Goal: Information Seeking & Learning: Learn about a topic

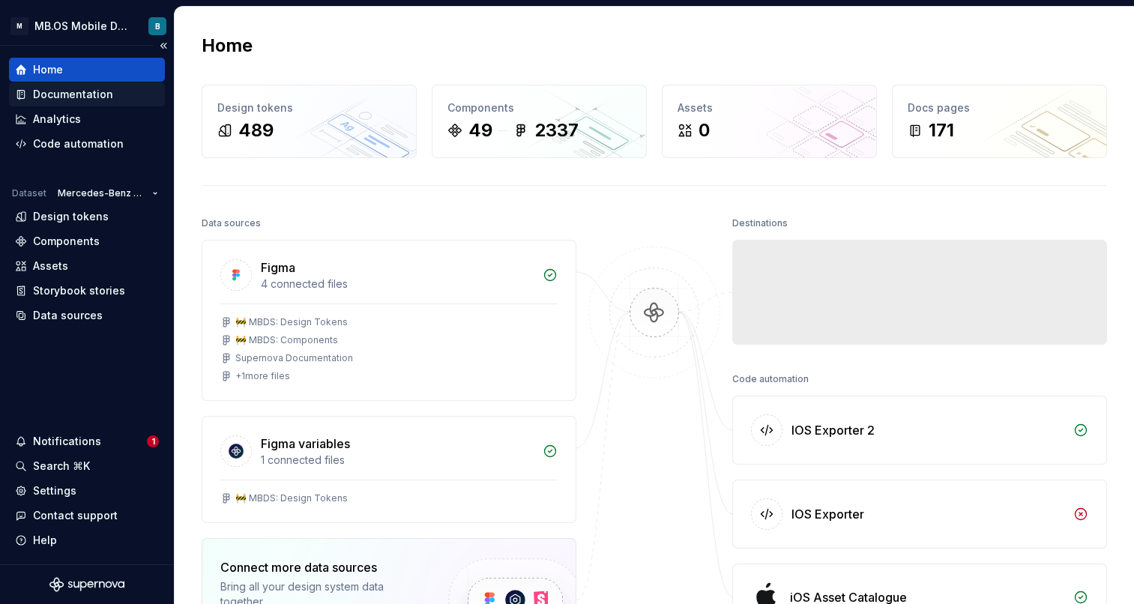
click at [83, 96] on div "Documentation" at bounding box center [73, 94] width 80 height 15
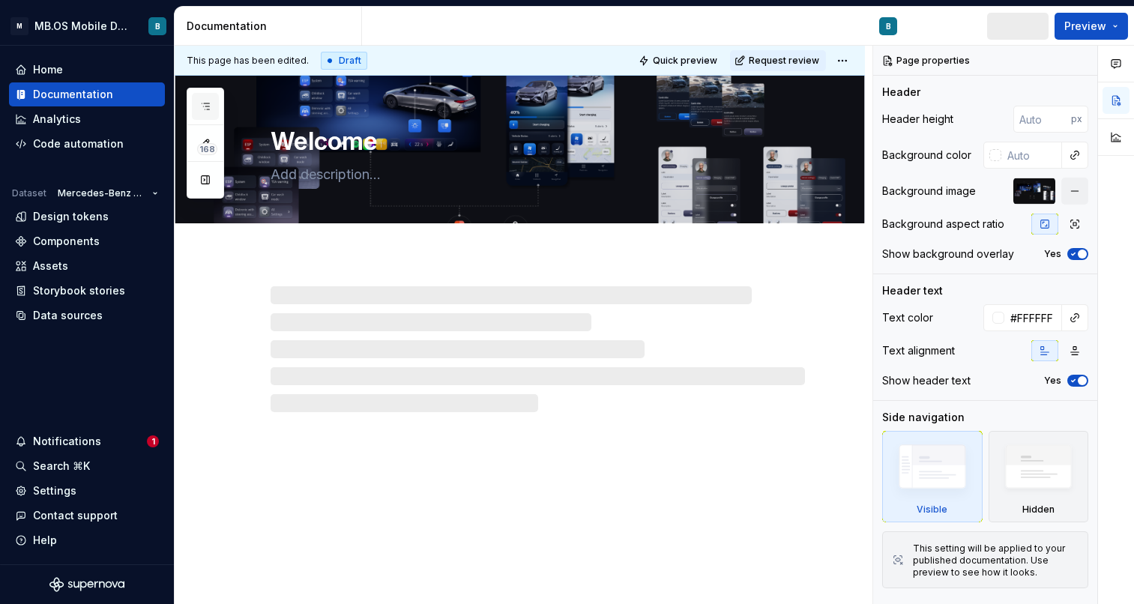
click at [202, 112] on button "button" at bounding box center [205, 106] width 27 height 27
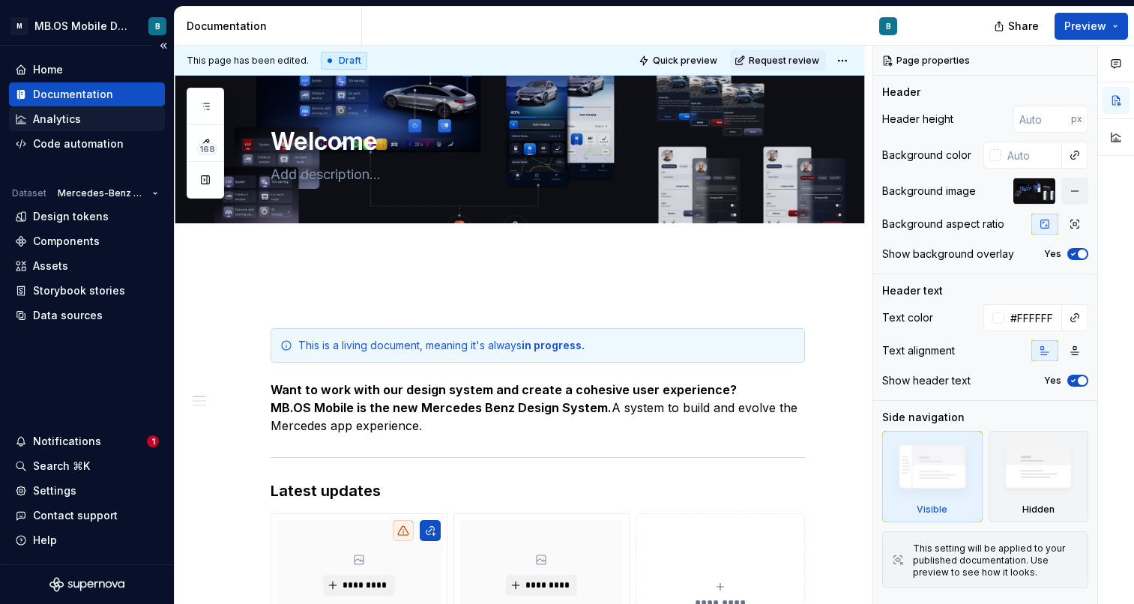
click at [95, 114] on div "Analytics" at bounding box center [87, 119] width 144 height 15
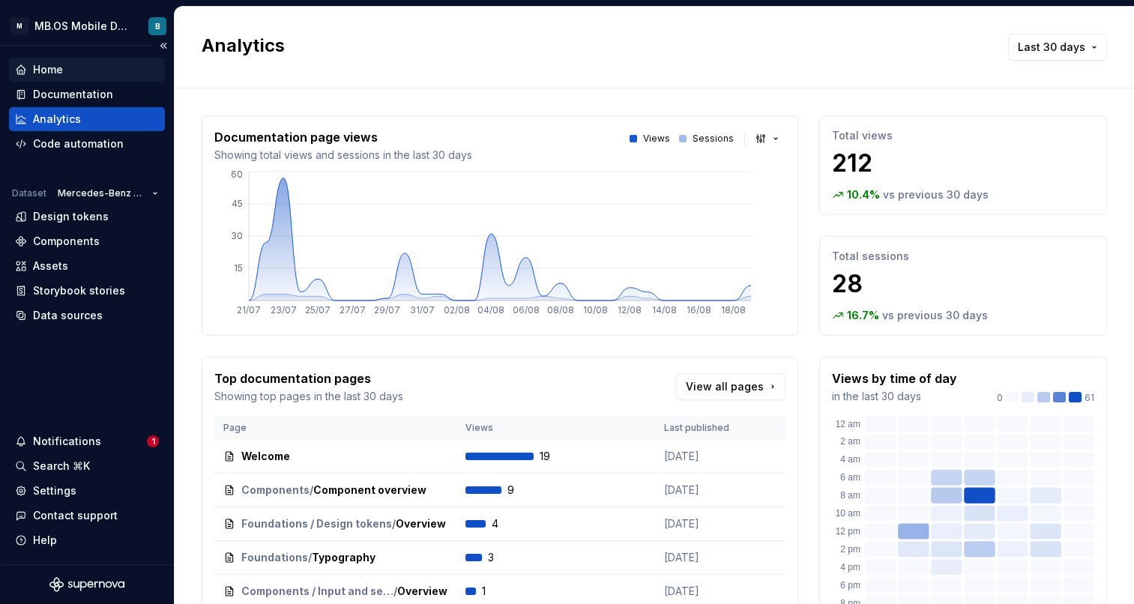
click at [64, 72] on div "Home" at bounding box center [87, 69] width 144 height 15
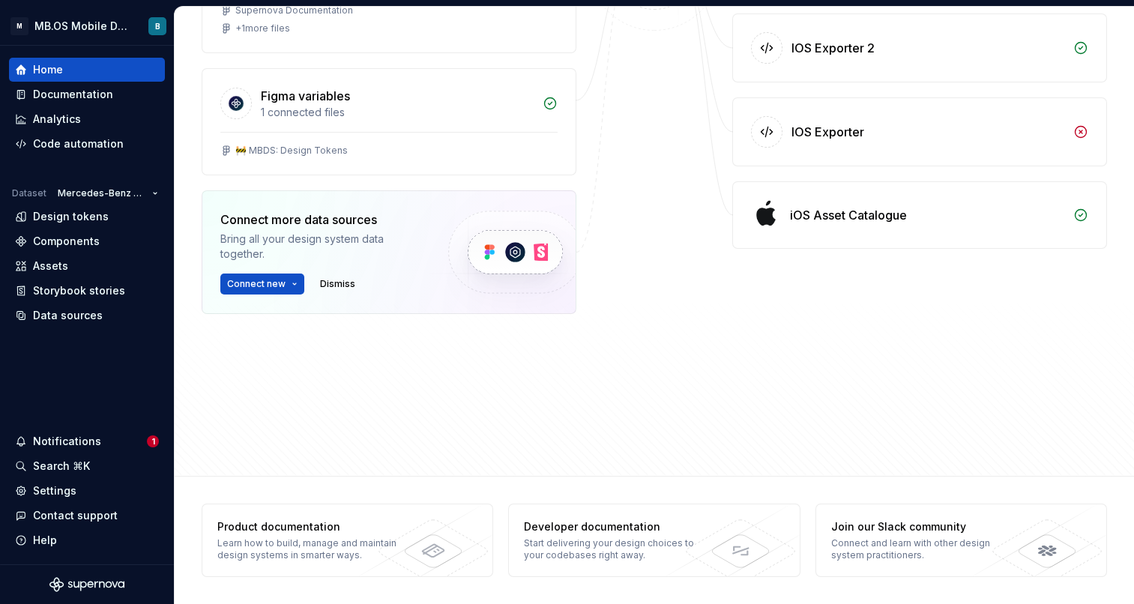
scroll to position [348, 0]
click at [72, 241] on div "Components" at bounding box center [66, 241] width 67 height 15
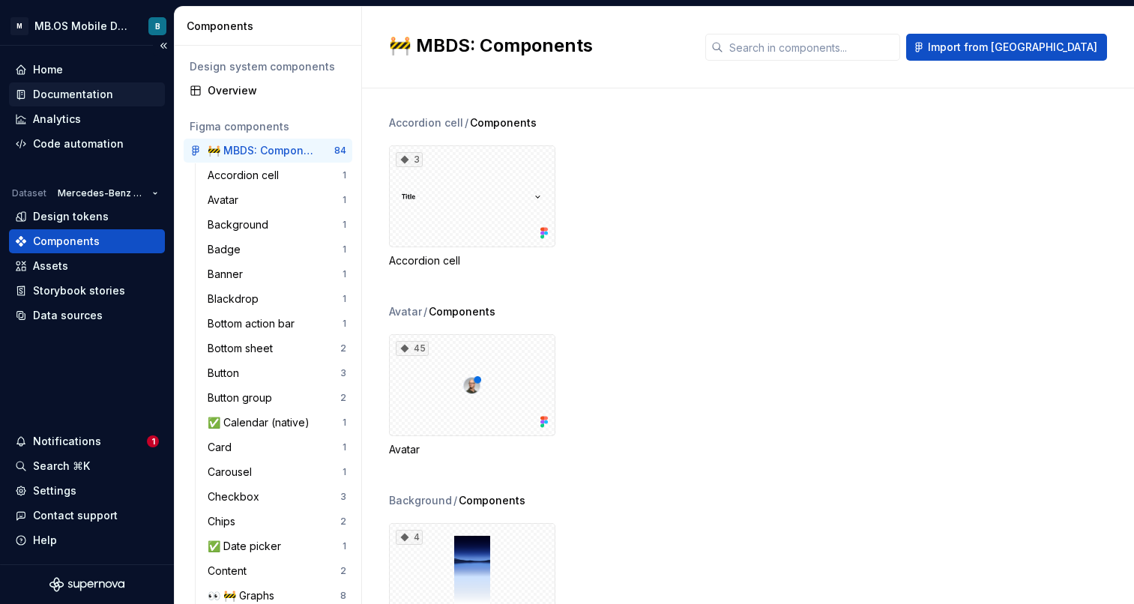
click at [90, 91] on div "Documentation" at bounding box center [73, 94] width 80 height 15
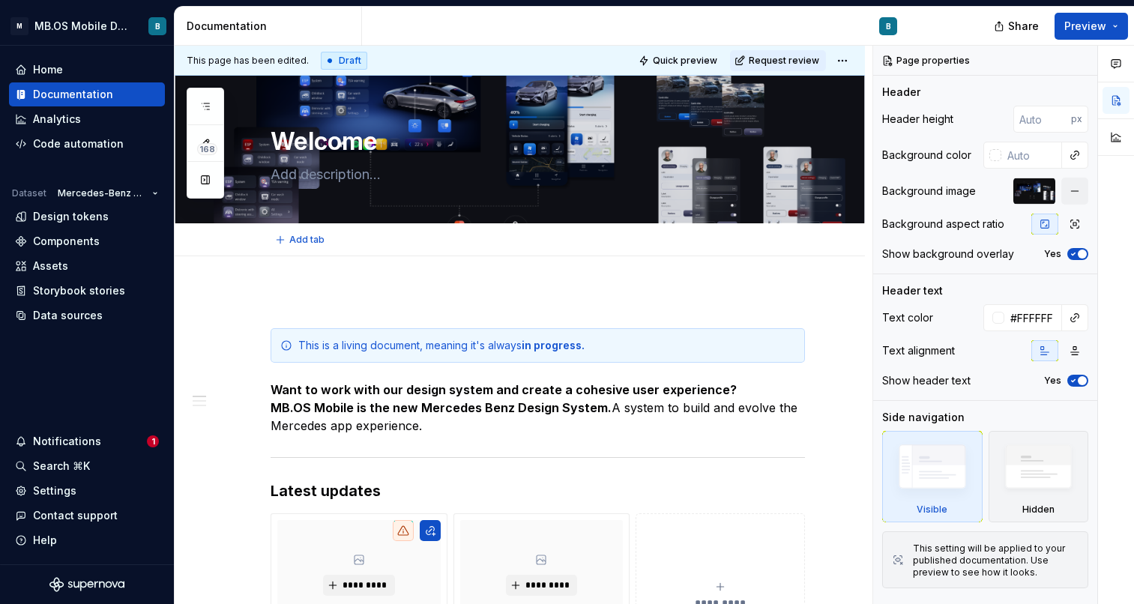
click at [189, 103] on div "168" at bounding box center [205, 143] width 37 height 111
click at [200, 103] on icon "button" at bounding box center [205, 106] width 12 height 12
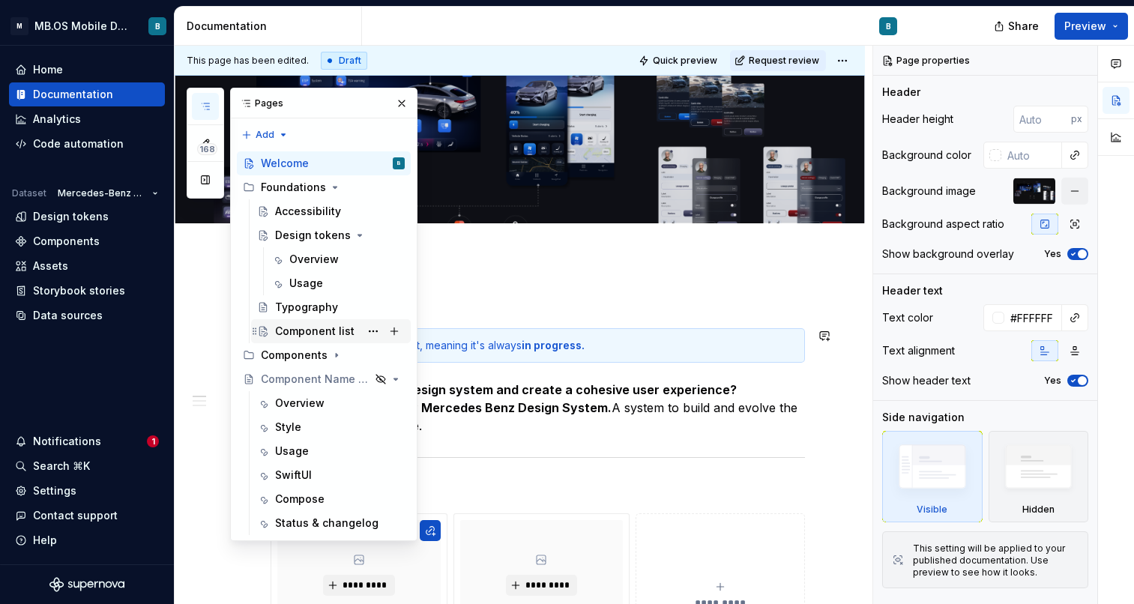
click at [315, 331] on div "Component list" at bounding box center [314, 331] width 79 height 15
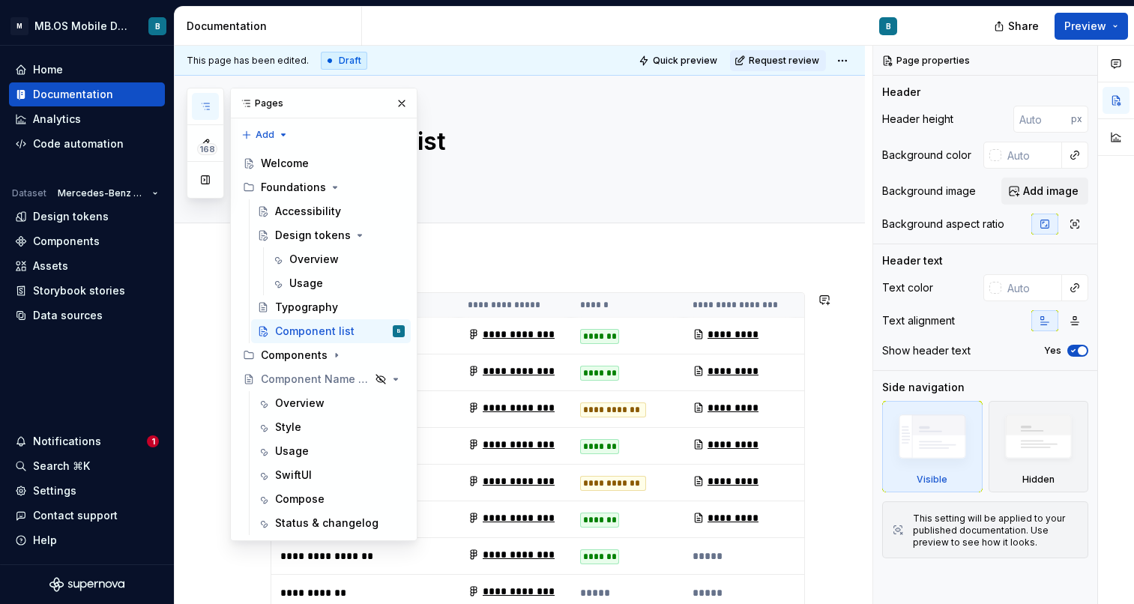
click at [189, 314] on div "168 Pages Add Accessibility guide for tree Page tree. Navigate the tree with th…" at bounding box center [302, 314] width 231 height 453
click at [398, 104] on button "button" at bounding box center [401, 103] width 21 height 21
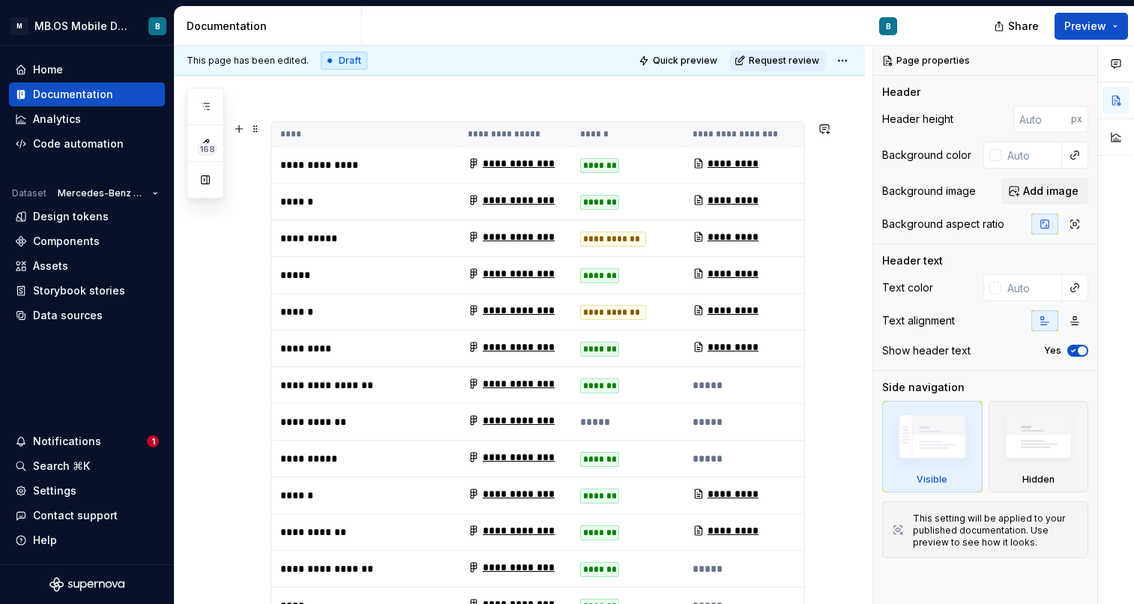
scroll to position [154, 0]
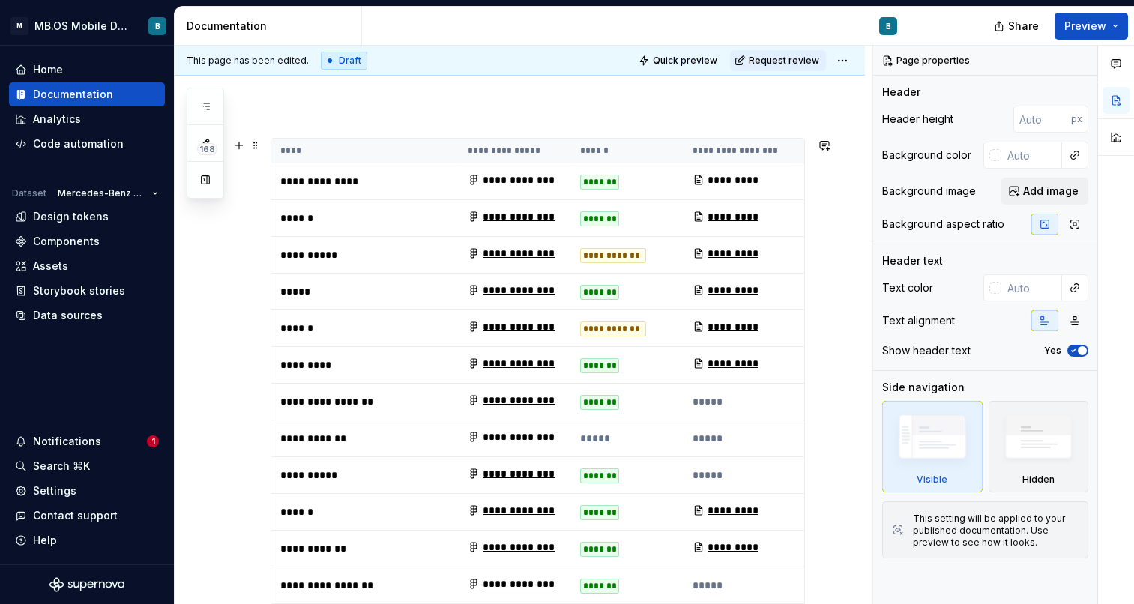
type textarea "*"
